Goal: Task Accomplishment & Management: Complete application form

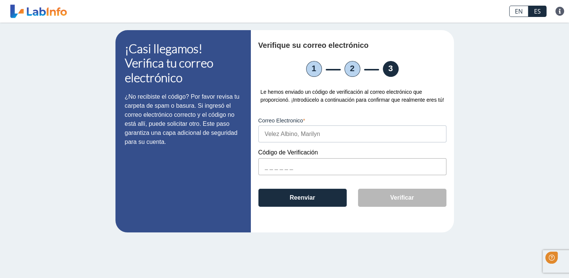
click at [299, 167] on input "text" at bounding box center [352, 166] width 188 height 17
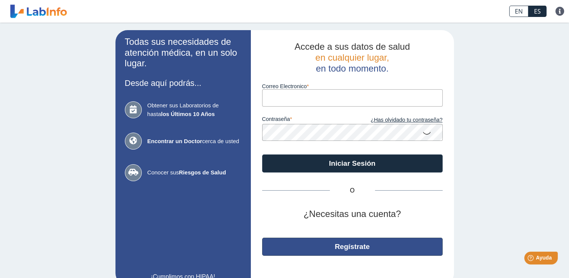
click at [316, 251] on button "Regístrate" at bounding box center [352, 246] width 181 height 18
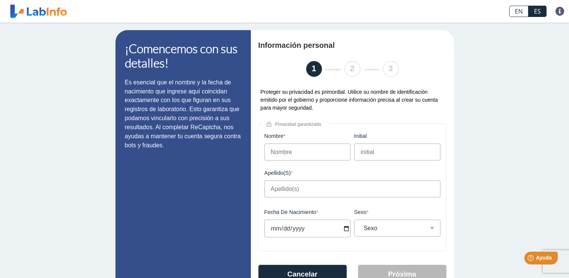
click at [285, 153] on input "Nombre" at bounding box center [308, 151] width 86 height 17
type input "[PERSON_NAME]"
click at [288, 196] on input "Apellido(s)" at bounding box center [353, 188] width 176 height 17
type input "Velez Albino"
click at [283, 233] on input "Fecha de Nacimiento" at bounding box center [308, 228] width 86 height 18
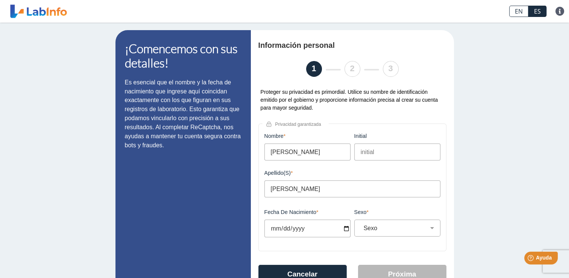
click at [345, 230] on input "Fecha de Nacimiento" at bounding box center [308, 228] width 86 height 18
type input "2025-09-26"
select select
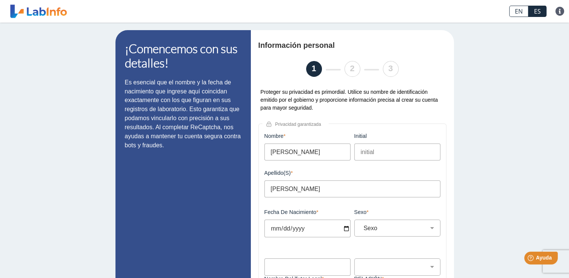
click at [343, 230] on input "2025-09-26" at bounding box center [308, 228] width 86 height 18
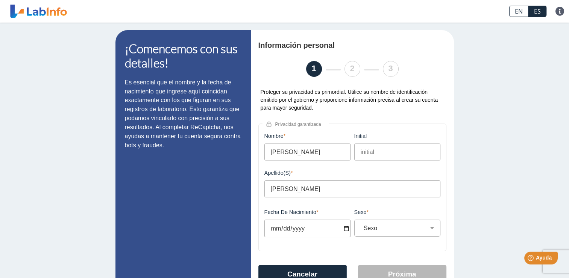
type input "1983-09-26"
click at [446, 193] on div "Información personal 1 2 3 Proteger su privacidad es primordial. Utilice su nom…" at bounding box center [352, 167] width 203 height 274
click at [381, 231] on select "Sexo Masculino Femenino" at bounding box center [400, 227] width 79 height 7
select select "F"
click at [361, 226] on select "Sexo Masculino Femenino" at bounding box center [400, 227] width 79 height 7
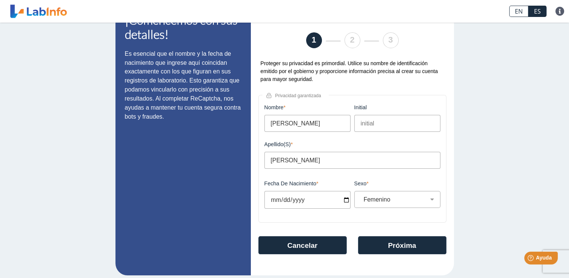
scroll to position [35, 0]
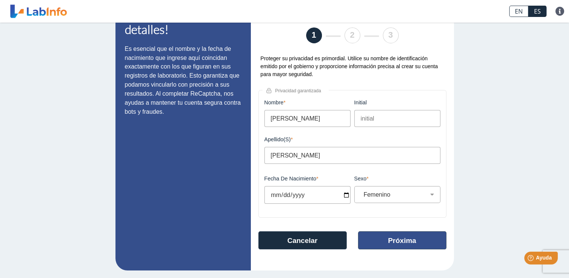
click at [428, 242] on button "Próxima" at bounding box center [402, 240] width 88 height 18
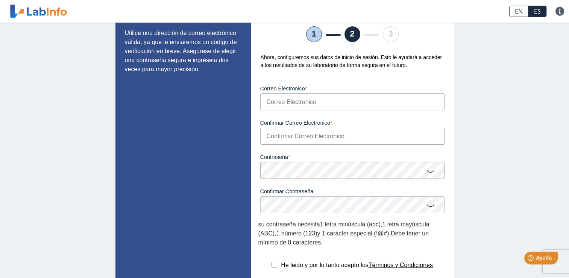
click at [329, 102] on input "Correo Electronico" at bounding box center [352, 101] width 184 height 17
type input "marilyn1820@hotmail.com"
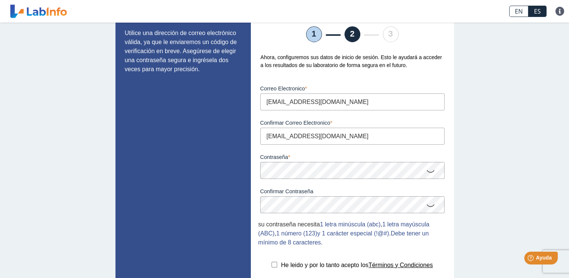
click at [272, 267] on input "checkbox" at bounding box center [275, 264] width 6 height 6
checkbox input "true"
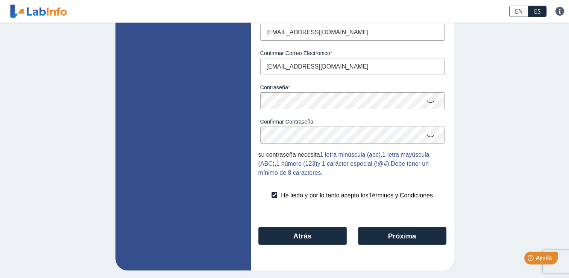
scroll to position [106, 0]
click at [398, 237] on button "Próxima" at bounding box center [402, 236] width 88 height 18
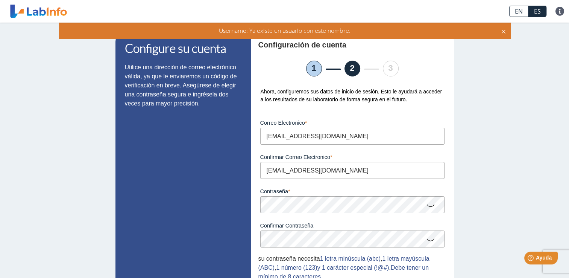
scroll to position [0, 0]
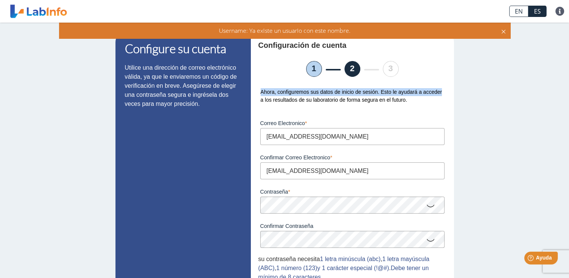
drag, startPoint x: 562, startPoint y: 43, endPoint x: 563, endPoint y: 91, distance: 48.5
click at [563, 91] on div "Configure su cuenta Utilice una dirección de correo electrónico válida, ya que …" at bounding box center [284, 202] width 569 height 359
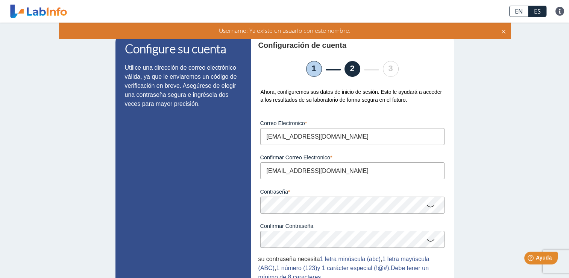
click at [369, 135] on input "marilyn1820@hotmail.com" at bounding box center [352, 136] width 184 height 17
click at [508, 151] on div "Configure su cuenta Utilice una dirección de correo electrónico válida, ya que …" at bounding box center [284, 202] width 569 height 359
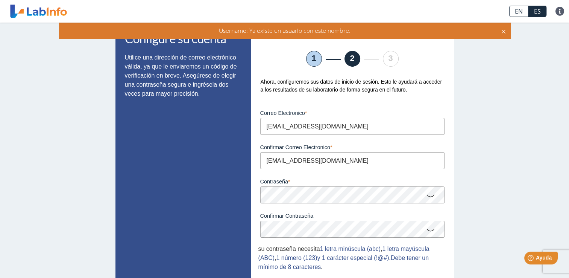
scroll to position [2, 0]
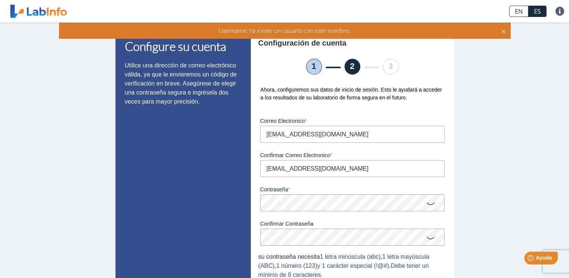
click at [429, 207] on icon at bounding box center [430, 203] width 9 height 15
click at [40, 11] on link at bounding box center [39, 11] width 62 height 19
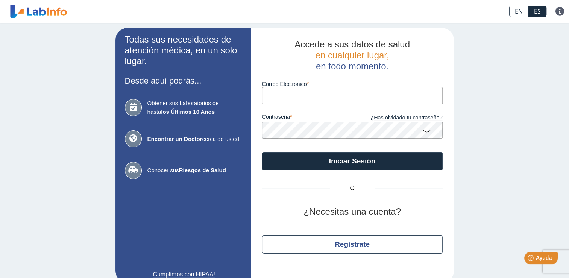
click at [311, 100] on input "Correo Electronico" at bounding box center [352, 95] width 181 height 17
type input "marilyn1820@hotmail.com"
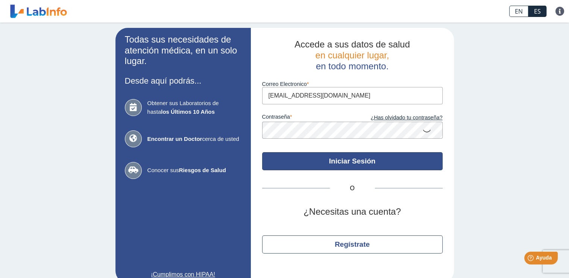
click at [366, 158] on button "Iniciar Sesión" at bounding box center [352, 161] width 181 height 18
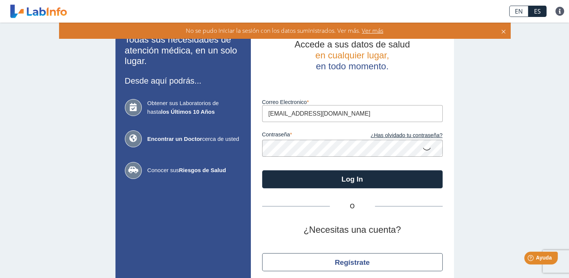
click at [376, 32] on span "Ver más" at bounding box center [371, 30] width 23 height 8
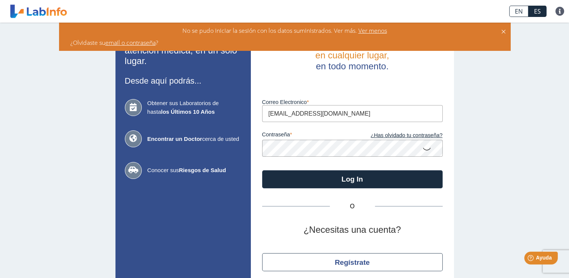
click at [423, 149] on icon at bounding box center [427, 148] width 9 height 15
click at [423, 149] on icon at bounding box center [427, 148] width 9 height 14
click at [400, 135] on link "¿Has olvidado tu contraseña?" at bounding box center [398, 135] width 90 height 8
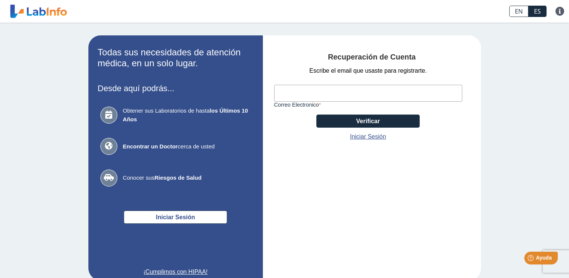
click at [409, 91] on input "Correo Electronico" at bounding box center [368, 93] width 188 height 17
type input "marilyn1820@hotmail.com"
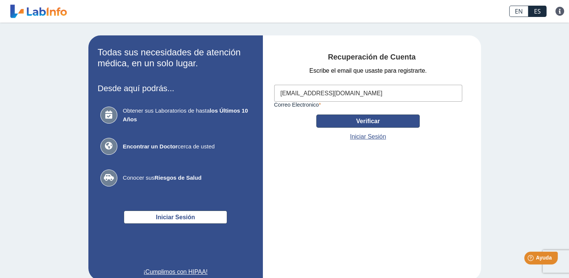
click at [366, 124] on button "Verificar" at bounding box center [367, 120] width 103 height 13
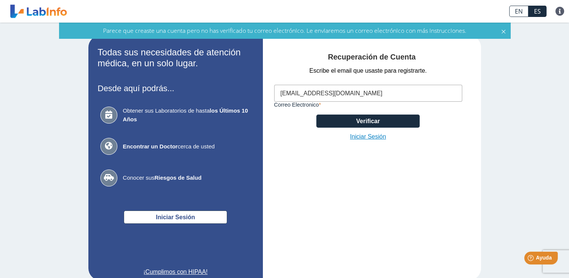
click at [371, 137] on link "Iniciar Sesión" at bounding box center [368, 136] width 36 height 9
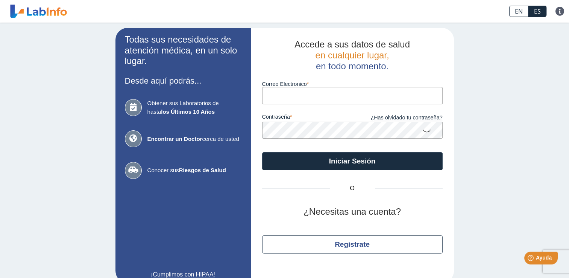
click at [351, 89] on input "Correo Electronico" at bounding box center [352, 95] width 181 height 17
type input "marilyn1820@hotmail.com"
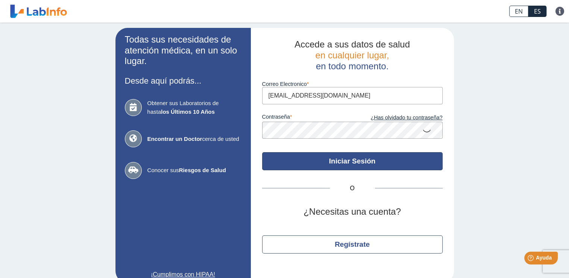
click at [382, 163] on button "Iniciar Sesión" at bounding box center [352, 161] width 181 height 18
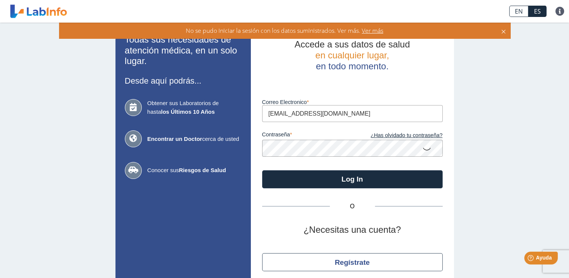
click at [376, 30] on span "Ver más" at bounding box center [371, 30] width 23 height 8
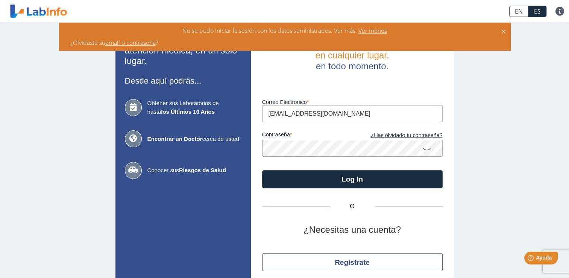
scroll to position [33, 0]
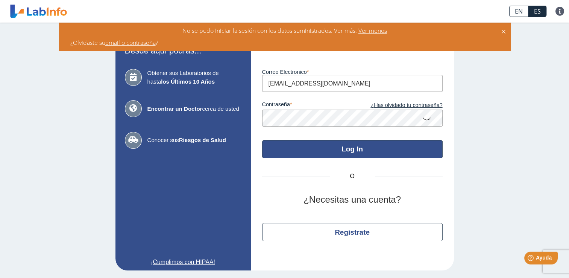
click at [360, 152] on button "Log In" at bounding box center [352, 149] width 181 height 18
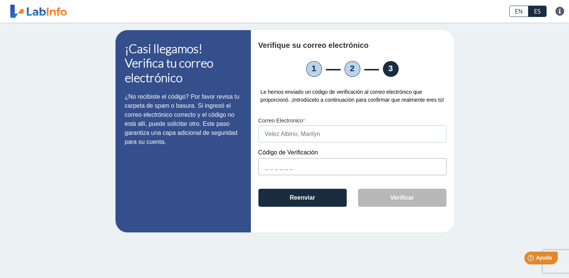
click at [289, 170] on input "text" at bounding box center [352, 166] width 188 height 17
paste input "41EFA2"
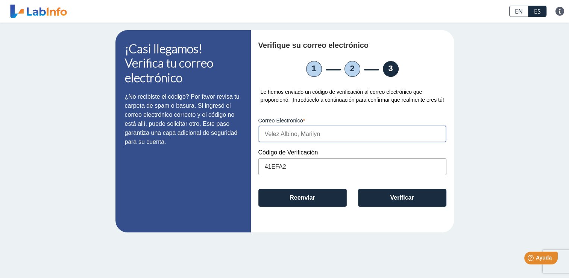
type input "41EFA2"
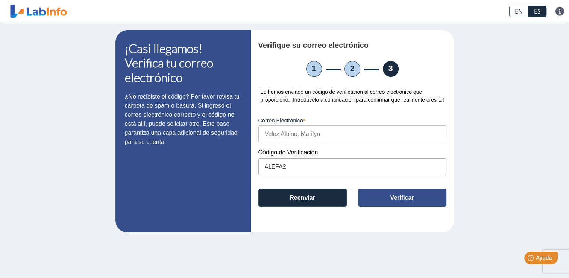
click at [383, 196] on button "Verificar" at bounding box center [402, 198] width 88 height 18
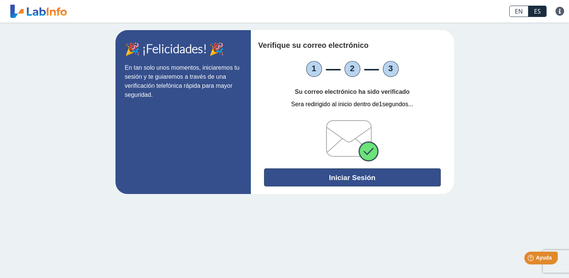
click at [358, 178] on button "Iniciar Sesión" at bounding box center [352, 177] width 177 height 18
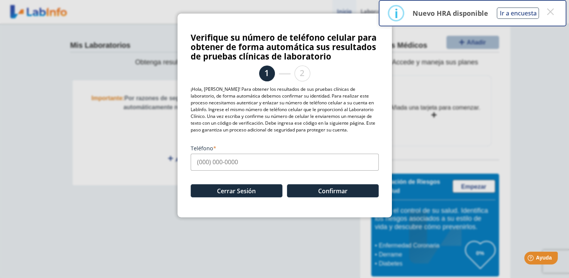
click at [252, 161] on input "Teléfono" at bounding box center [285, 162] width 188 height 17
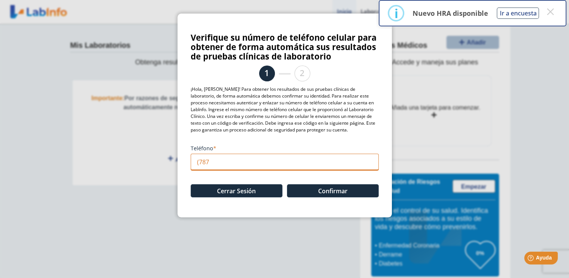
type input "(787) 310-6800"
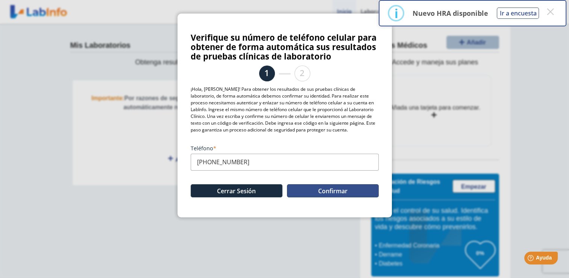
click at [306, 193] on button "Confirmar" at bounding box center [333, 190] width 92 height 13
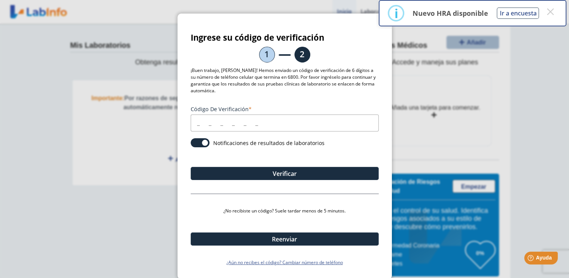
click at [227, 129] on input "Código de verificación" at bounding box center [285, 122] width 188 height 17
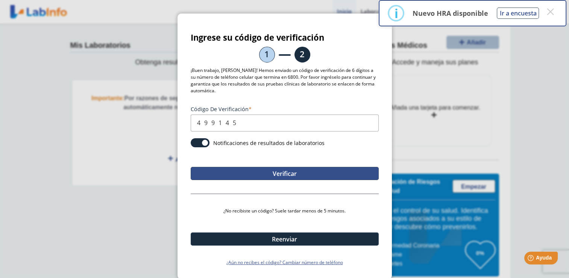
type input "499145"
click at [228, 171] on button "Verificar" at bounding box center [285, 173] width 188 height 13
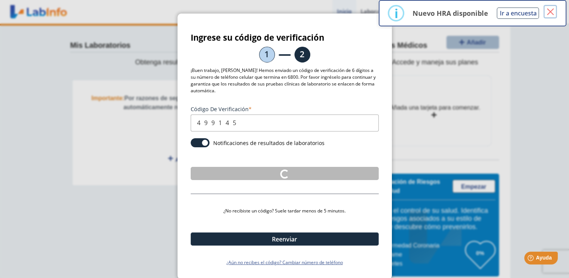
click at [551, 12] on button "×" at bounding box center [551, 12] width 14 height 14
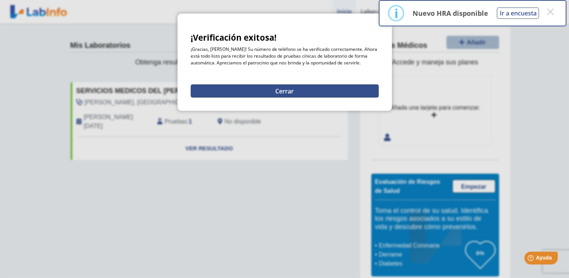
click at [283, 93] on button "Cerrar" at bounding box center [285, 90] width 188 height 13
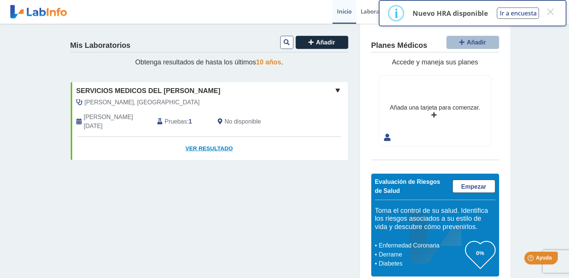
click at [209, 140] on link "Ver Resultado" at bounding box center [209, 149] width 277 height 24
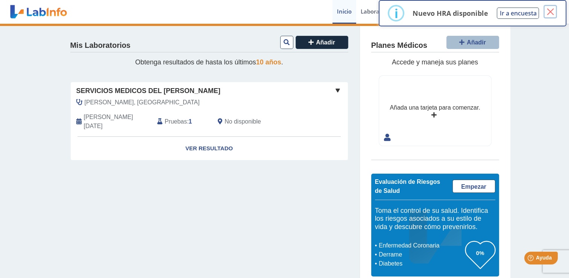
click at [549, 17] on button "×" at bounding box center [551, 12] width 14 height 14
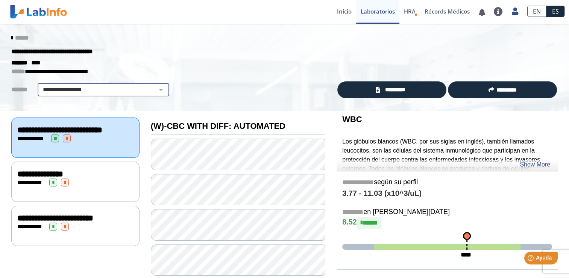
click at [152, 88] on select "**********" at bounding box center [103, 89] width 127 height 9
select select "**********"
click at [40, 85] on select "**********" at bounding box center [103, 89] width 127 height 9
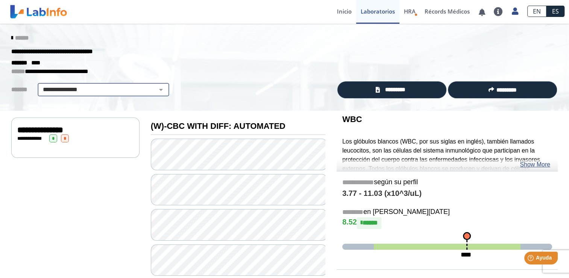
click at [157, 88] on select "**********" at bounding box center [103, 89] width 127 height 9
select select
click at [40, 85] on select "**********" at bounding box center [103, 89] width 127 height 9
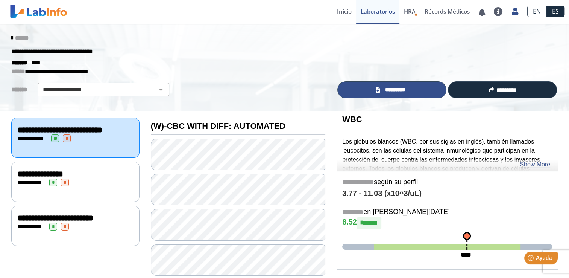
click at [400, 90] on span "*********" at bounding box center [395, 89] width 26 height 9
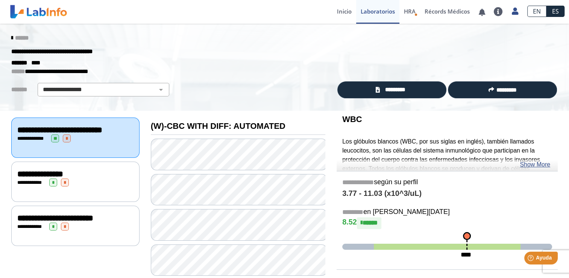
drag, startPoint x: 562, startPoint y: 41, endPoint x: 556, endPoint y: 61, distance: 20.8
click at [556, 61] on div "**********" at bounding box center [285, 67] width 558 height 72
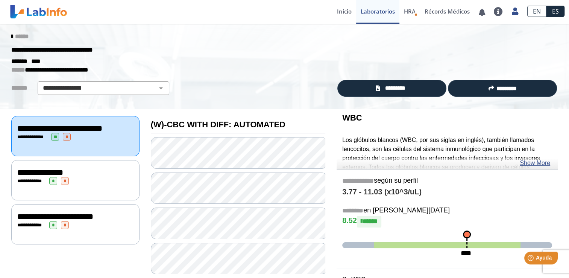
scroll to position [3, 0]
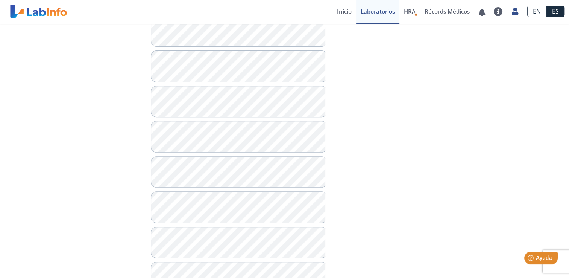
scroll to position [3, 0]
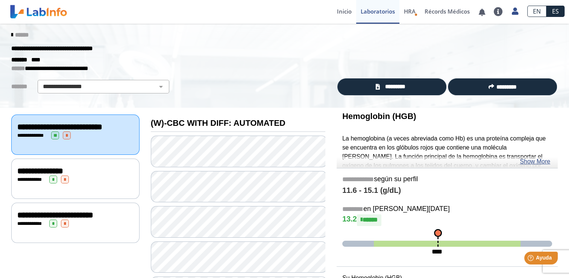
click at [11, 33] on icon at bounding box center [12, 35] width 2 height 6
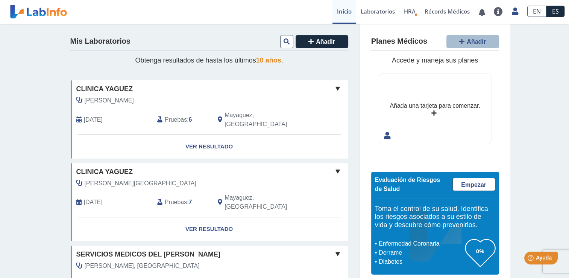
click at [119, 106] on div "Martinez, Carlos Sep 25, 2025 Pruebas : 6 Mayaguez, PR" at bounding box center [192, 115] width 254 height 38
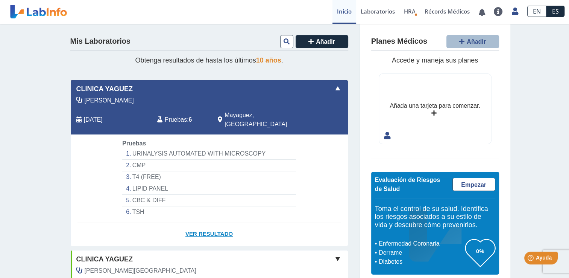
click at [195, 228] on link "Ver Resultado" at bounding box center [209, 234] width 277 height 24
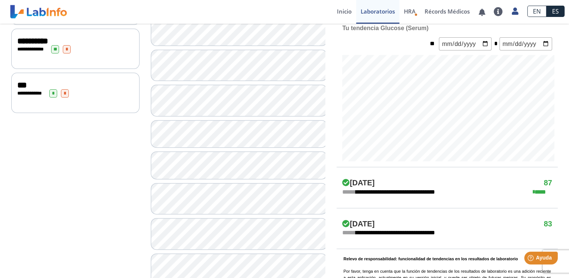
scroll to position [268, 0]
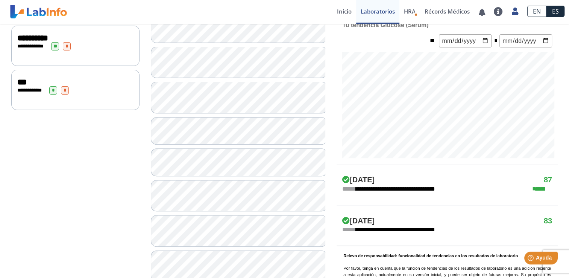
click at [22, 93] on span "**********" at bounding box center [31, 90] width 21 height 5
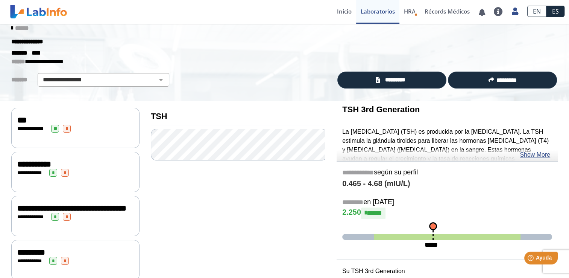
scroll to position [11, 0]
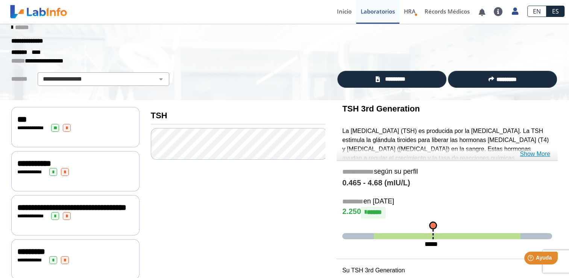
click at [542, 152] on link "Show More" at bounding box center [535, 153] width 30 height 9
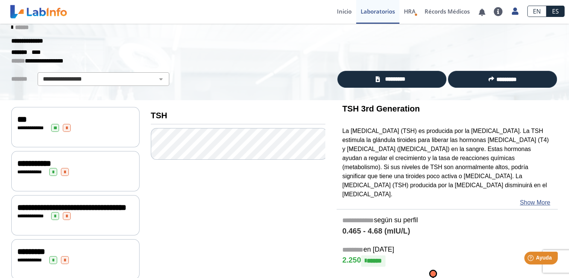
drag, startPoint x: 563, startPoint y: 125, endPoint x: 561, endPoint y: 135, distance: 10.3
click at [561, 135] on div "**********" at bounding box center [447, 235] width 233 height 271
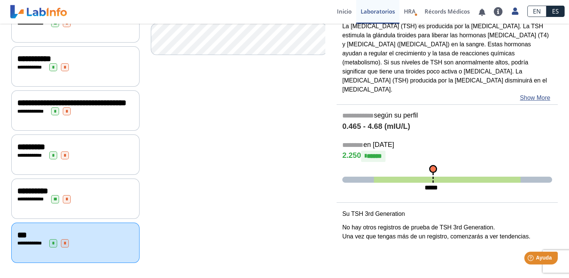
scroll to position [117, 0]
click at [95, 159] on div "**********" at bounding box center [75, 155] width 116 height 8
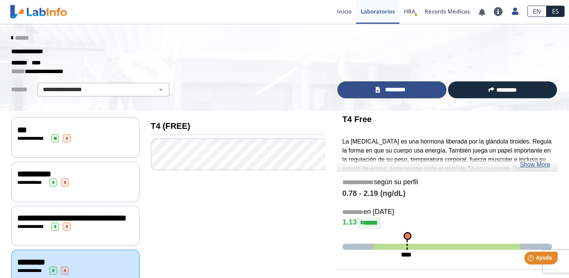
click at [415, 90] on link "*********" at bounding box center [391, 89] width 109 height 17
